Goal: Information Seeking & Learning: Learn about a topic

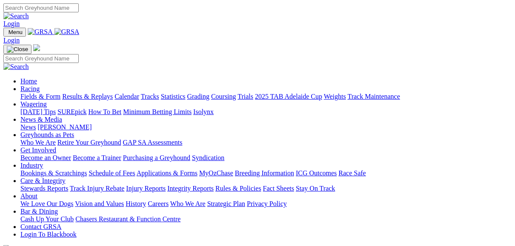
click at [41, 93] on link "Fields & Form" at bounding box center [40, 96] width 40 height 7
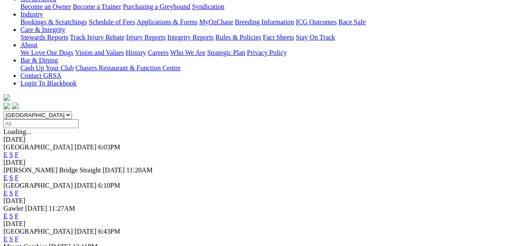
scroll to position [170, 0]
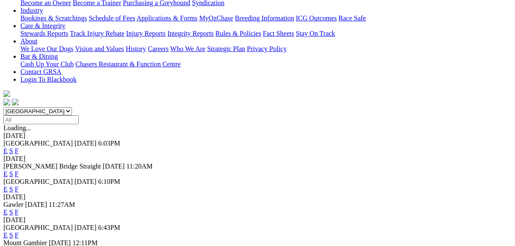
click at [19, 231] on link "F" at bounding box center [17, 234] width 4 height 7
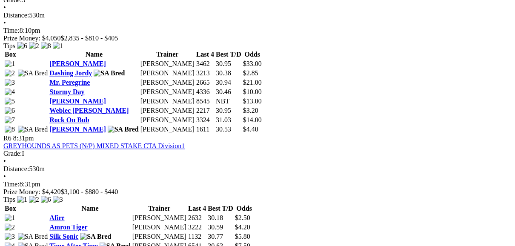
scroll to position [987, 0]
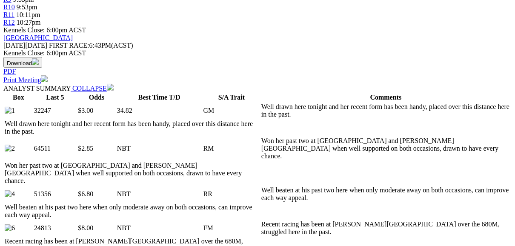
scroll to position [443, 0]
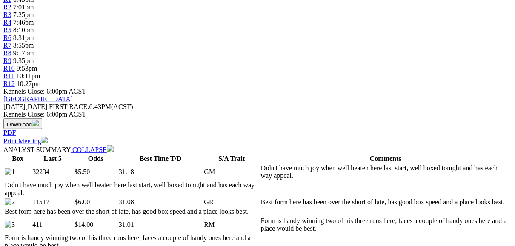
scroll to position [306, 0]
